Goal: Check status: Check status

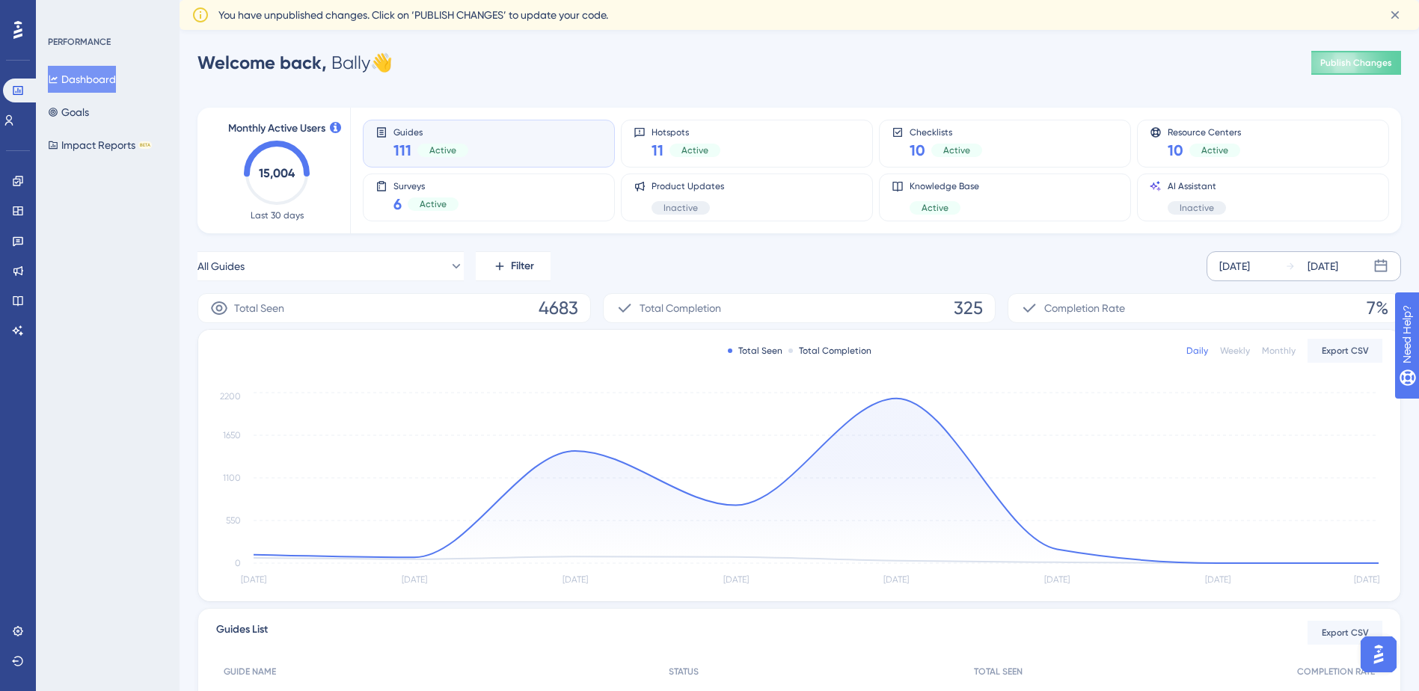
click at [1250, 271] on div "[DATE]" at bounding box center [1234, 266] width 31 height 18
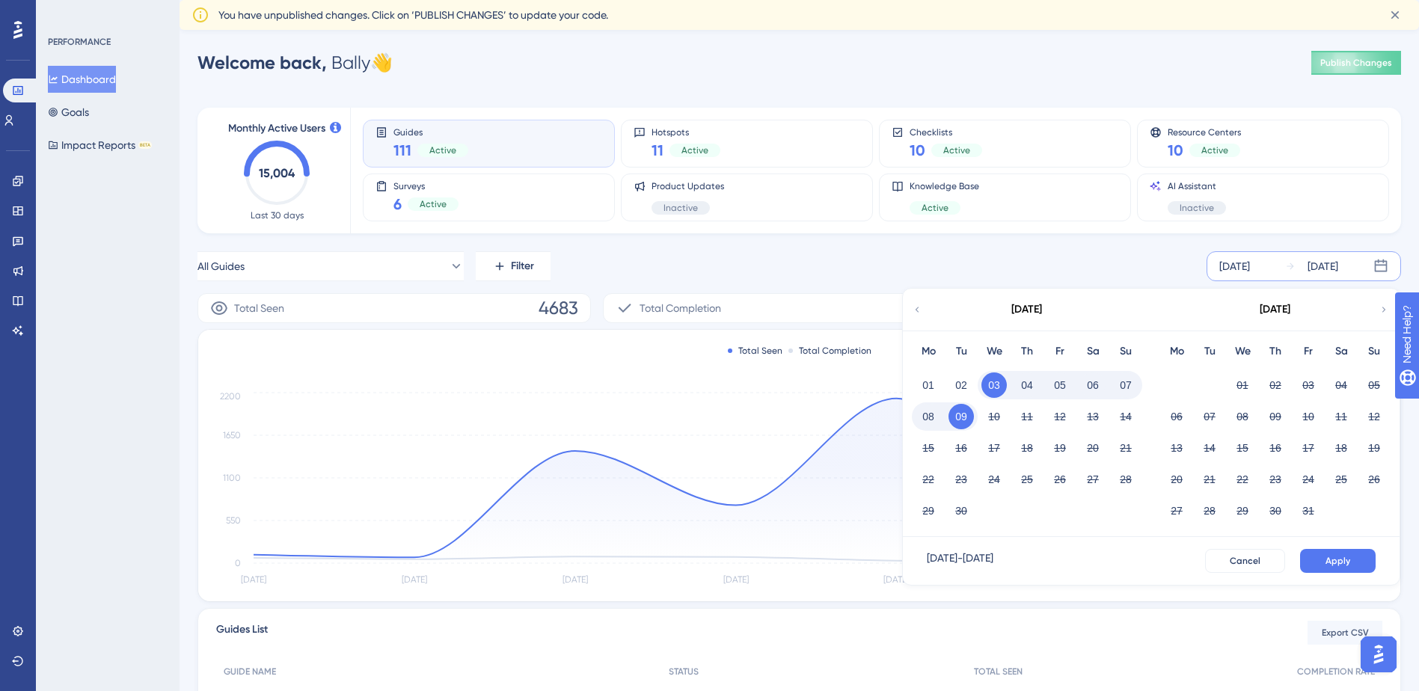
click at [915, 387] on div "01" at bounding box center [928, 385] width 33 height 28
click at [926, 387] on button "01" at bounding box center [927, 384] width 25 height 25
click at [1114, 381] on button "07" at bounding box center [1125, 384] width 25 height 25
click at [1321, 558] on button "Apply" at bounding box center [1338, 561] width 76 height 24
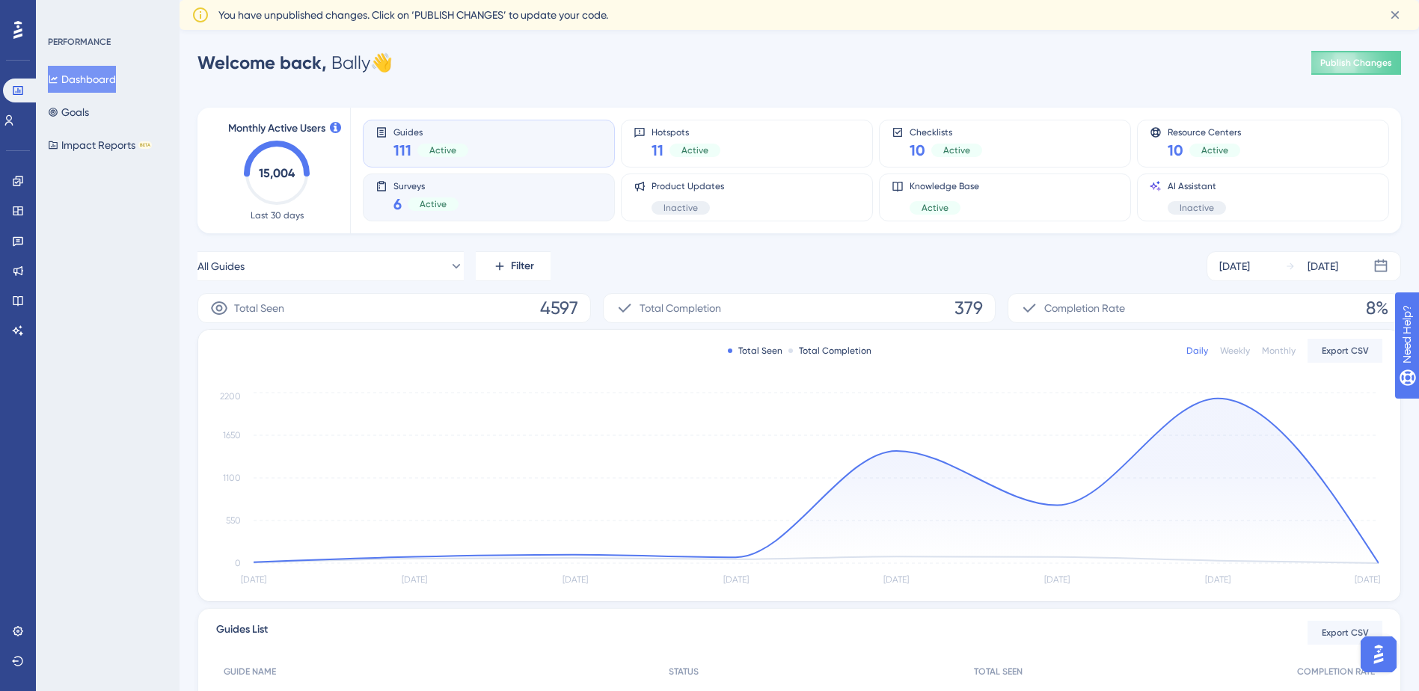
click at [448, 194] on div "6 Active" at bounding box center [425, 204] width 65 height 21
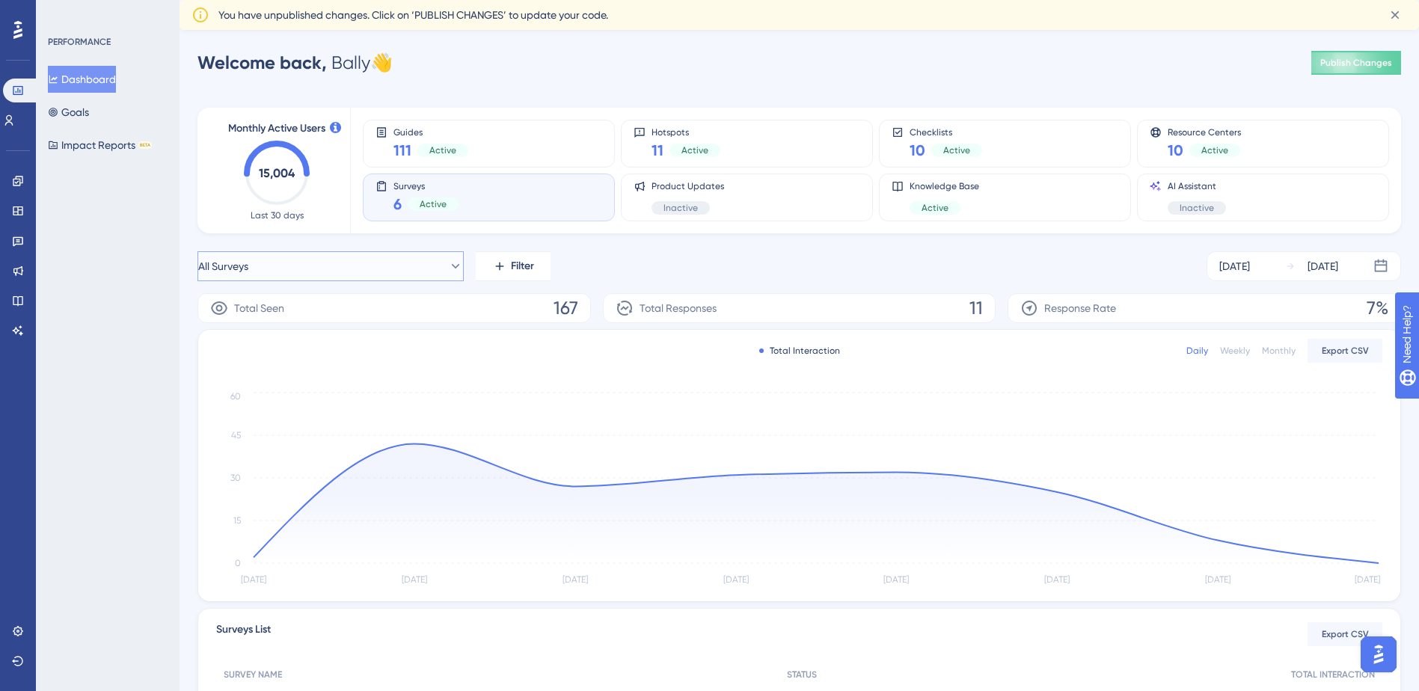
click at [384, 276] on button "All Surveys" at bounding box center [330, 266] width 266 height 30
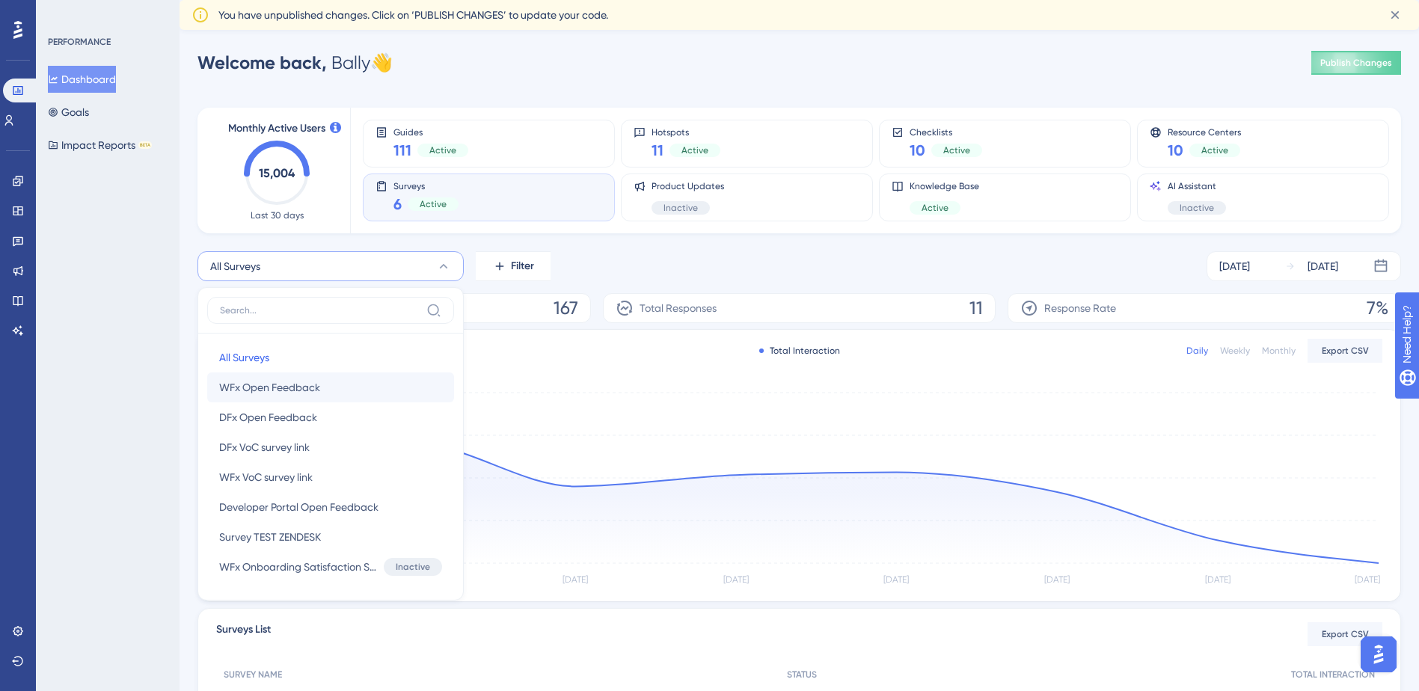
scroll to position [96, 0]
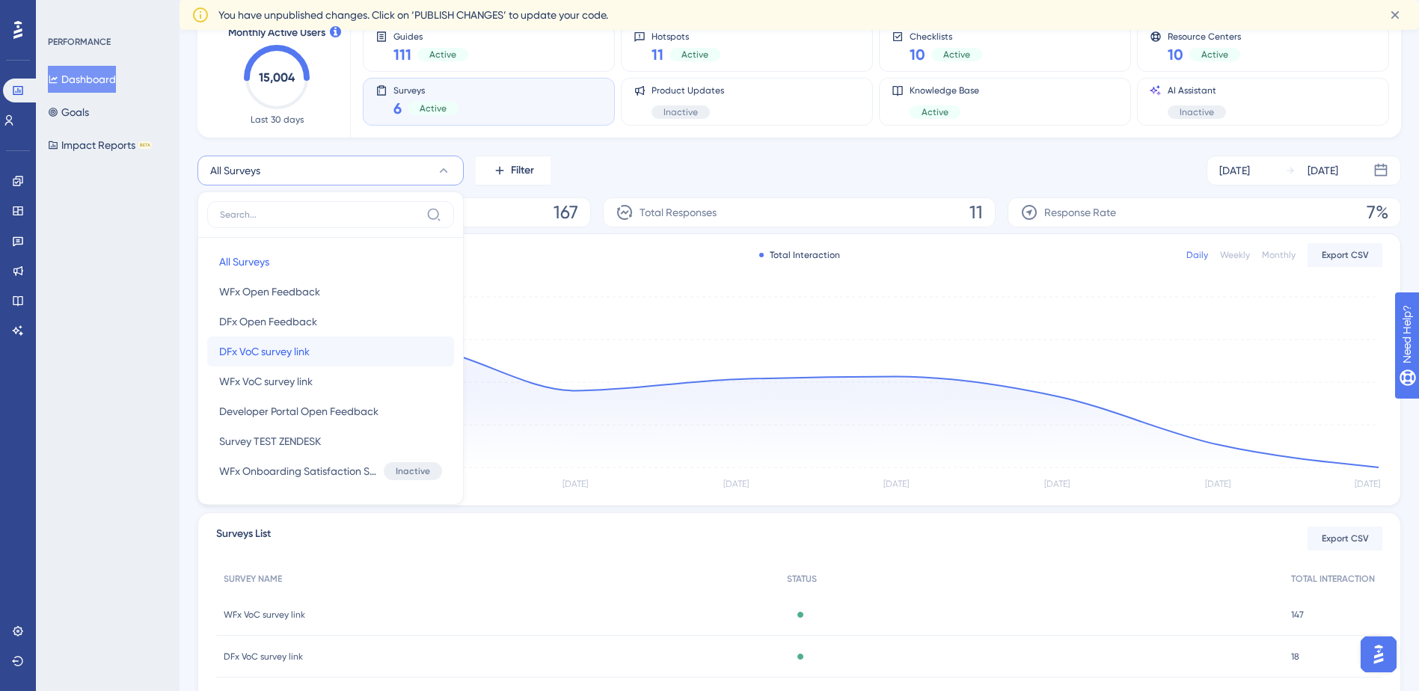
click at [345, 357] on button "DFx VoC survey link DFx VoC survey link" at bounding box center [330, 352] width 247 height 30
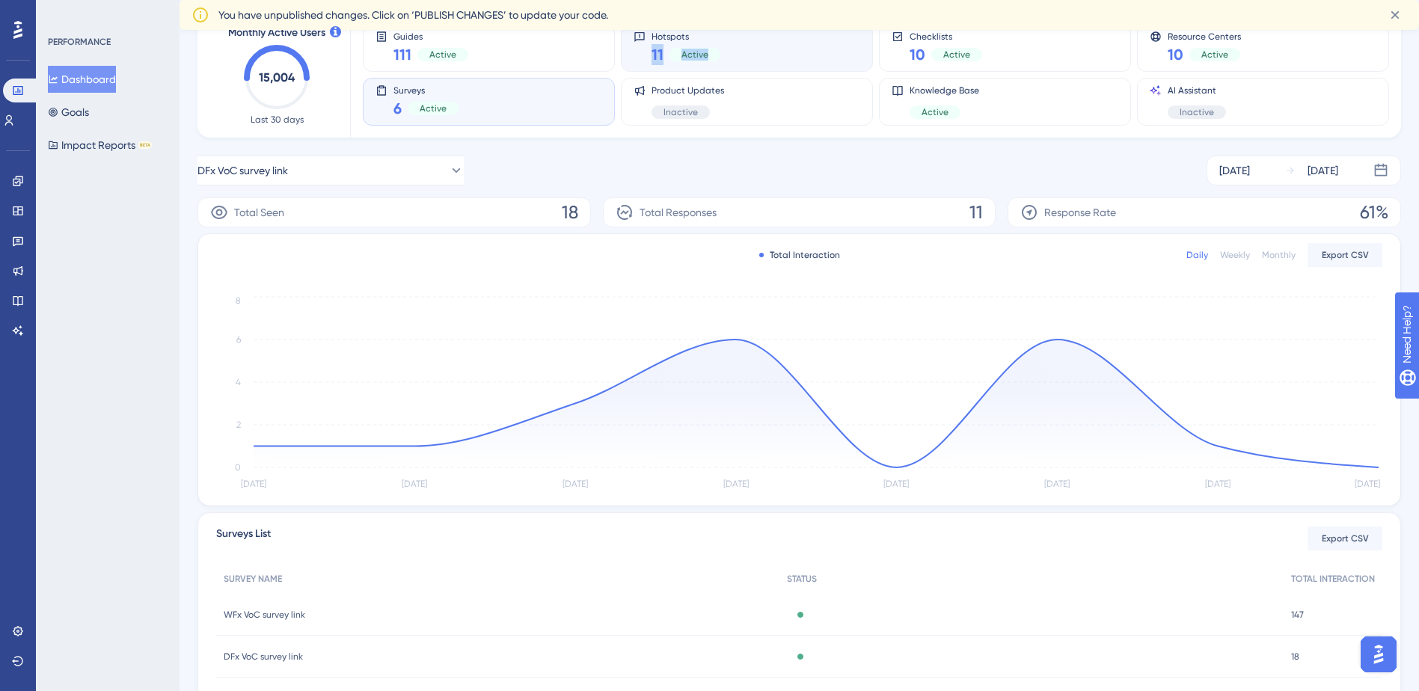
click at [772, 42] on div "Hotspots 11 Active" at bounding box center [746, 48] width 227 height 34
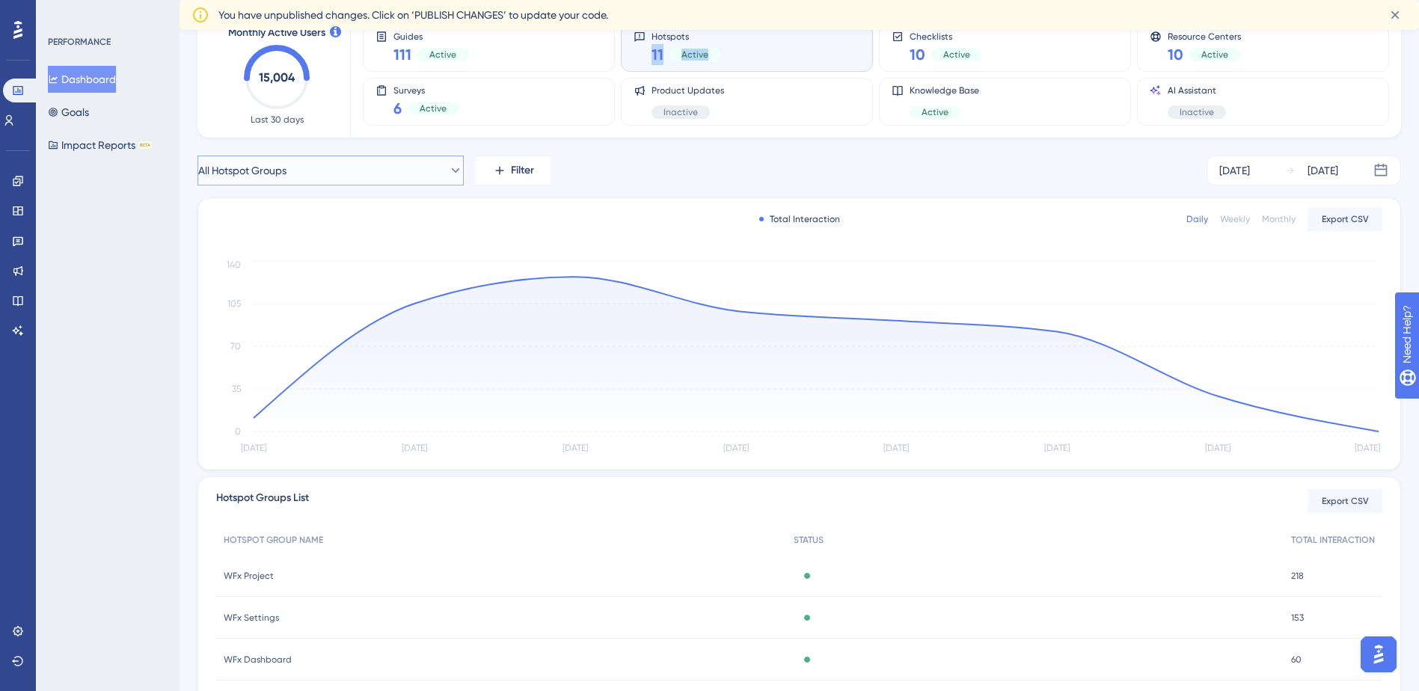
click at [378, 173] on button "All Hotspot Groups" at bounding box center [330, 171] width 266 height 30
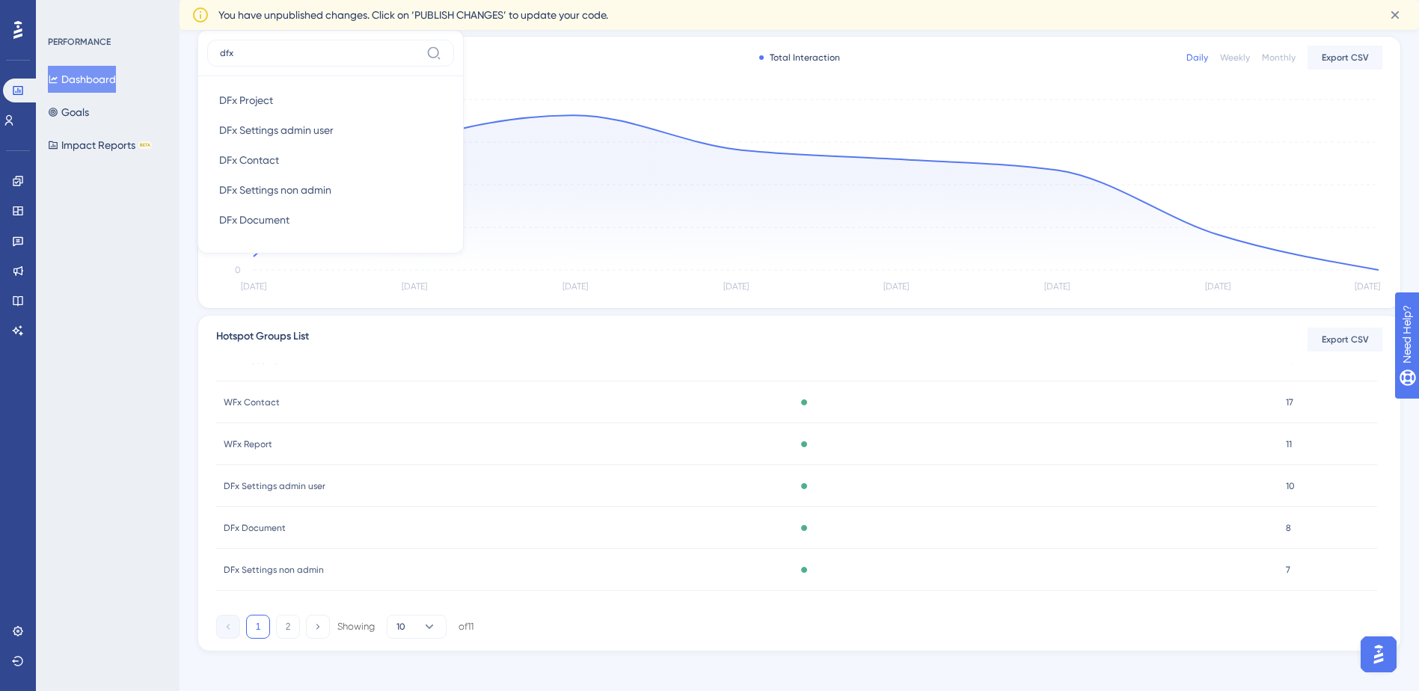
scroll to position [265, 0]
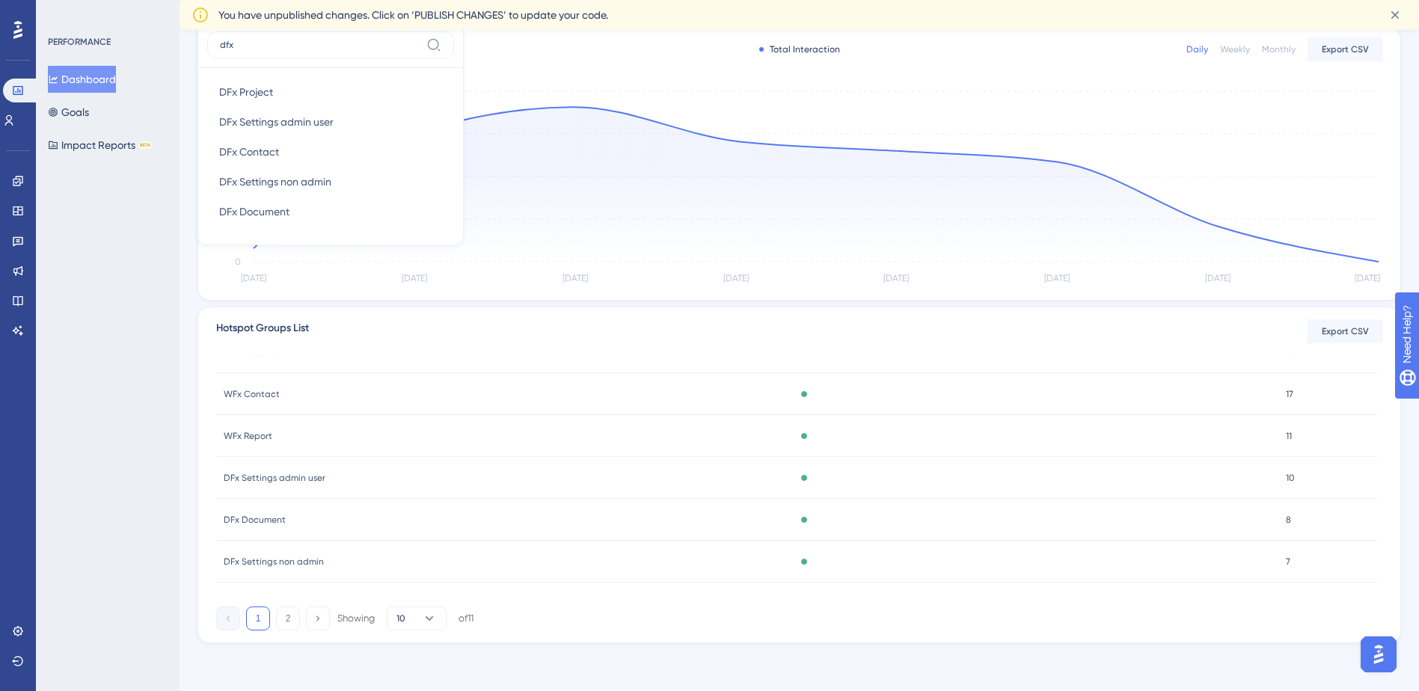
type input "dfx"
click at [555, 484] on div "DFx Settings admin user DFx Settings admin user" at bounding box center [499, 478] width 567 height 42
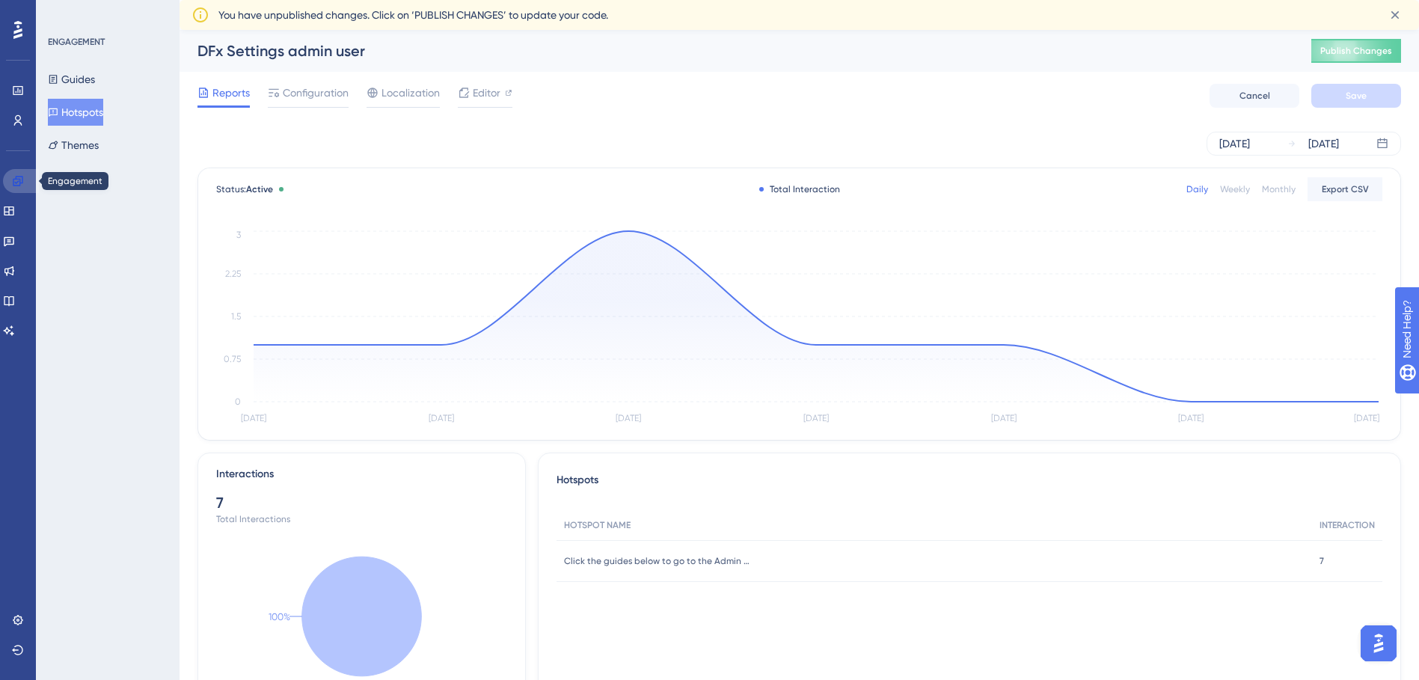
click at [24, 184] on link at bounding box center [21, 181] width 36 height 24
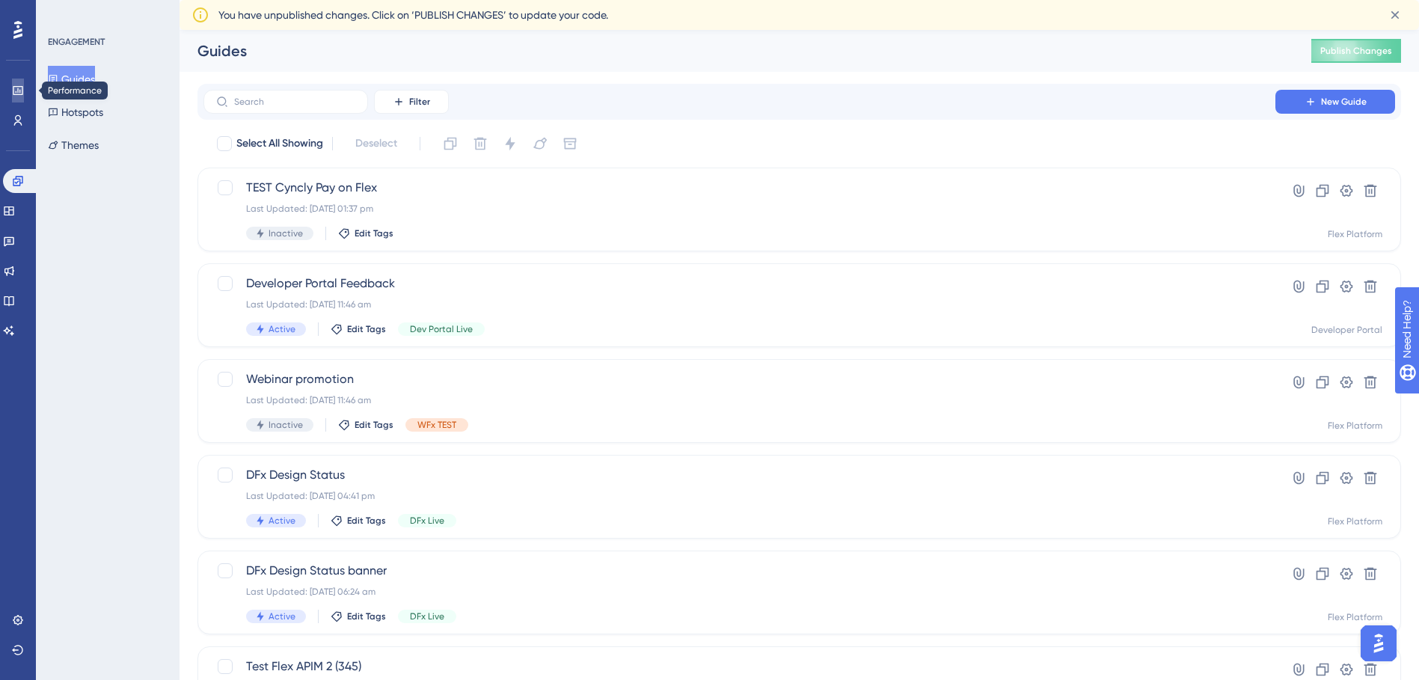
click at [21, 97] on link at bounding box center [18, 91] width 12 height 24
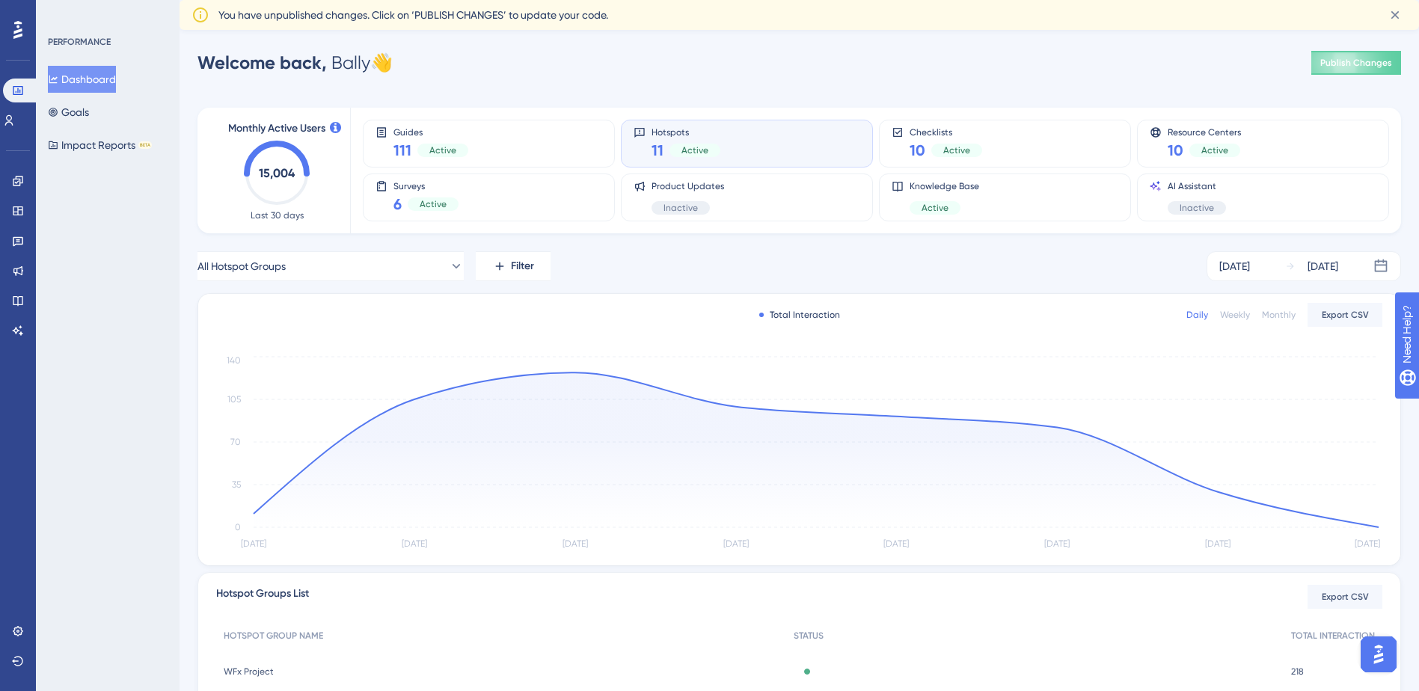
click at [775, 145] on div "Hotspots 11 Active" at bounding box center [746, 143] width 227 height 34
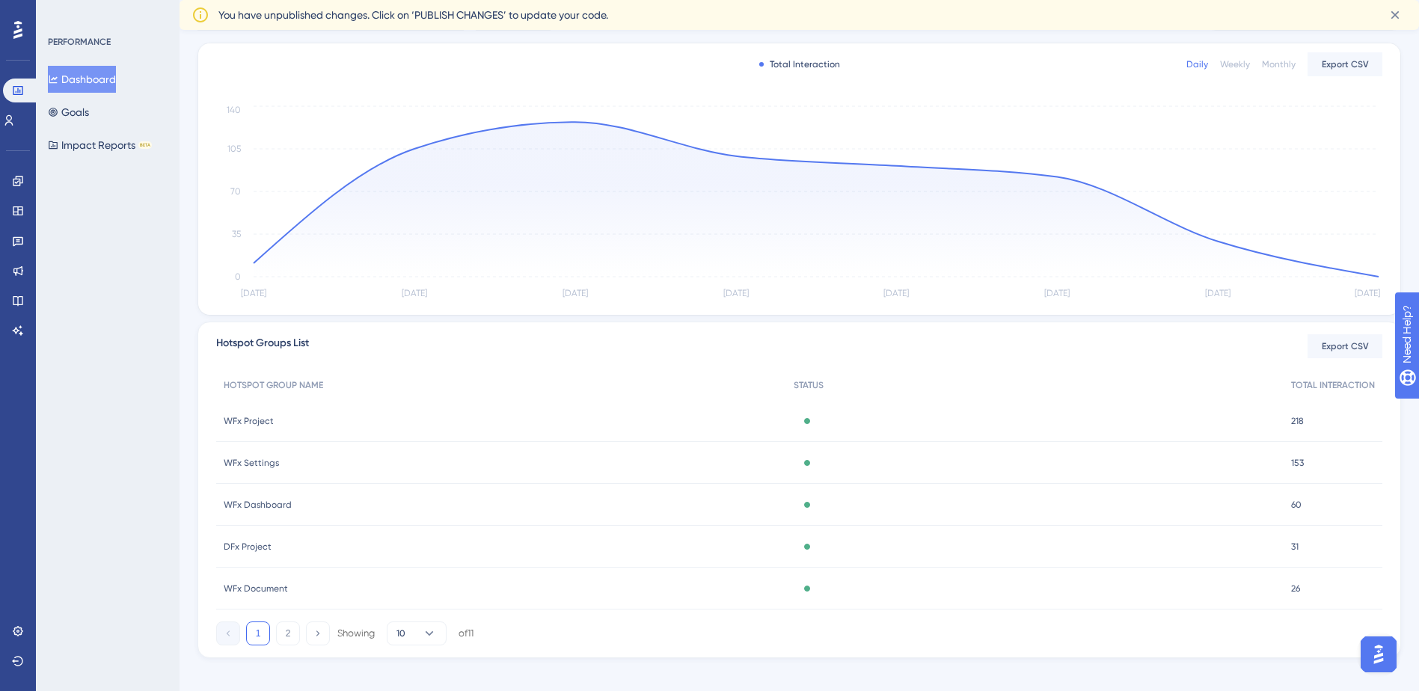
scroll to position [265, 0]
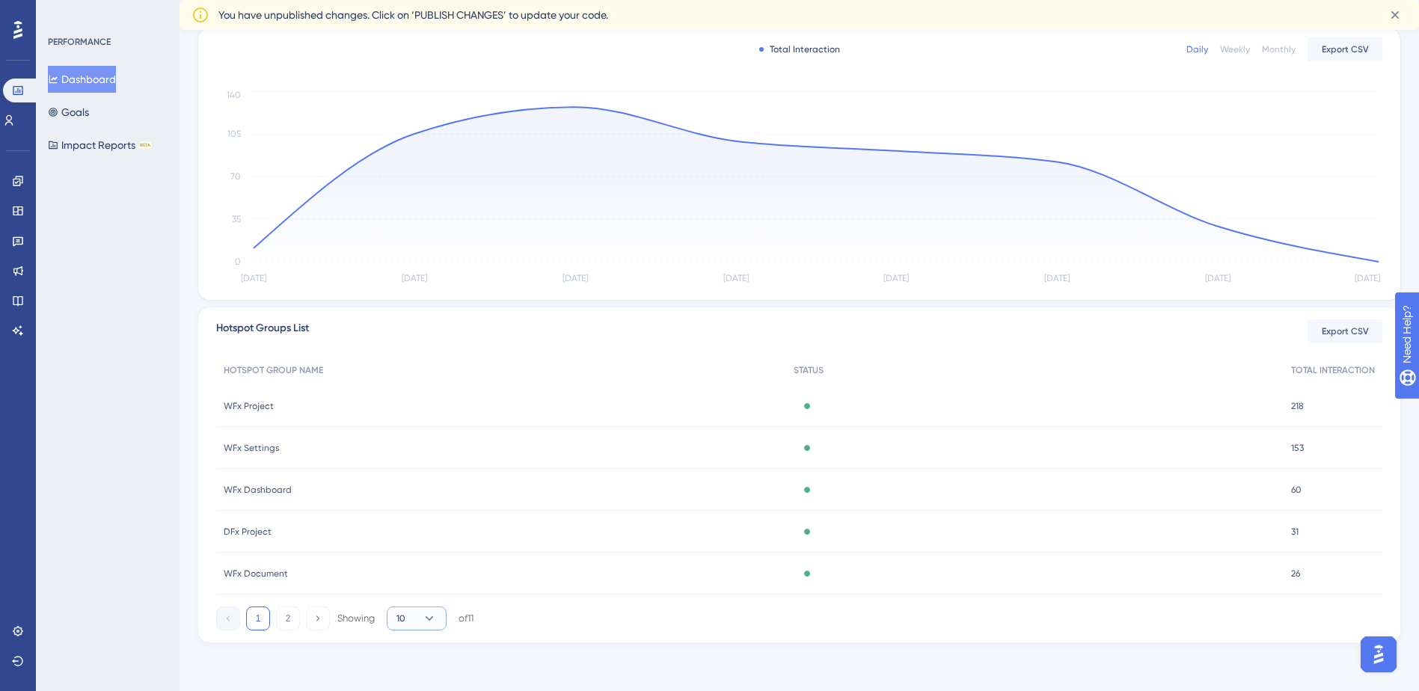
click at [437, 618] on icon at bounding box center [429, 618] width 15 height 15
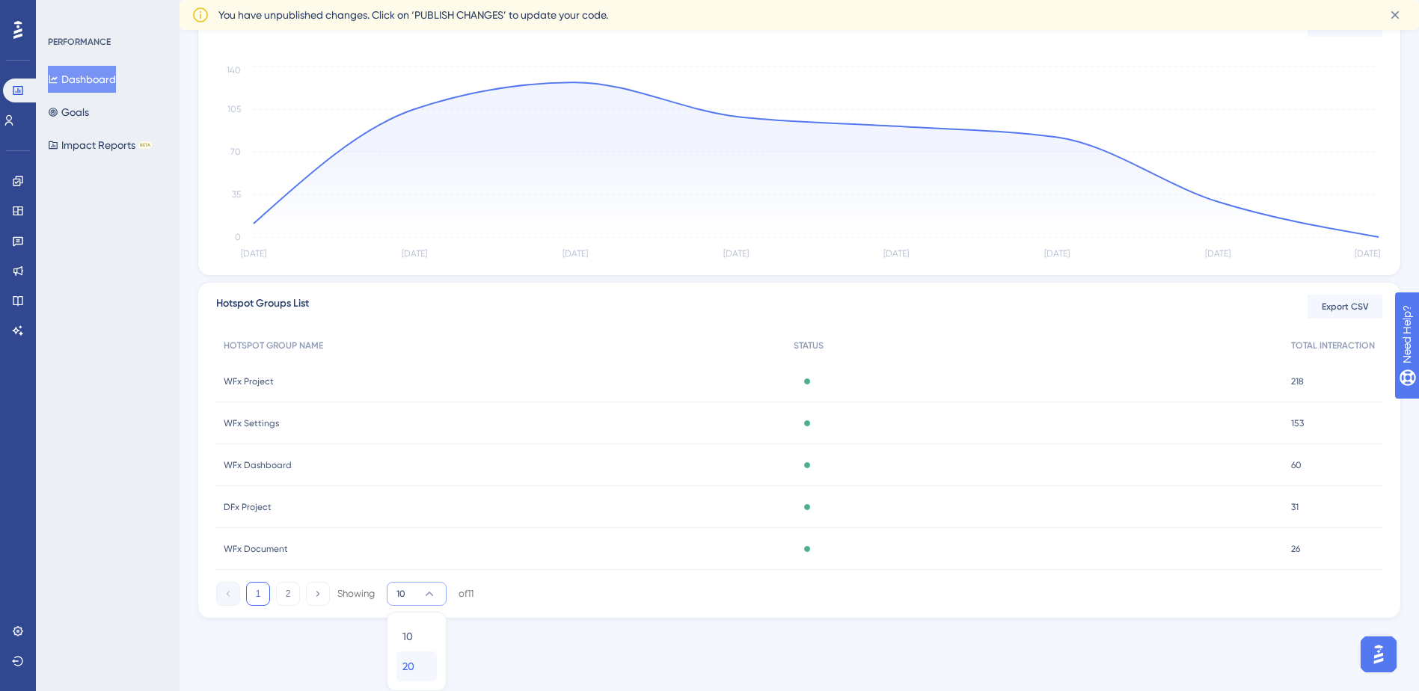
click at [417, 662] on div "20 20" at bounding box center [416, 666] width 28 height 30
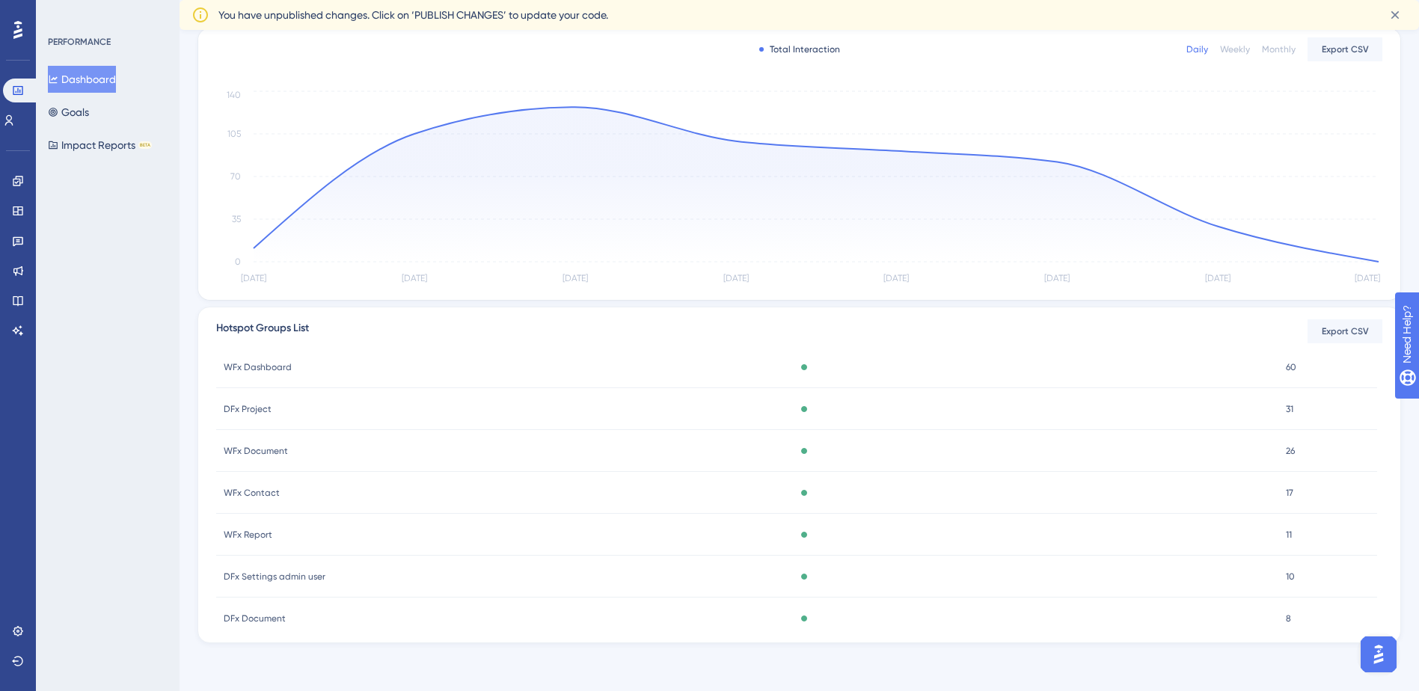
scroll to position [224, 0]
